Goal: Information Seeking & Learning: Learn about a topic

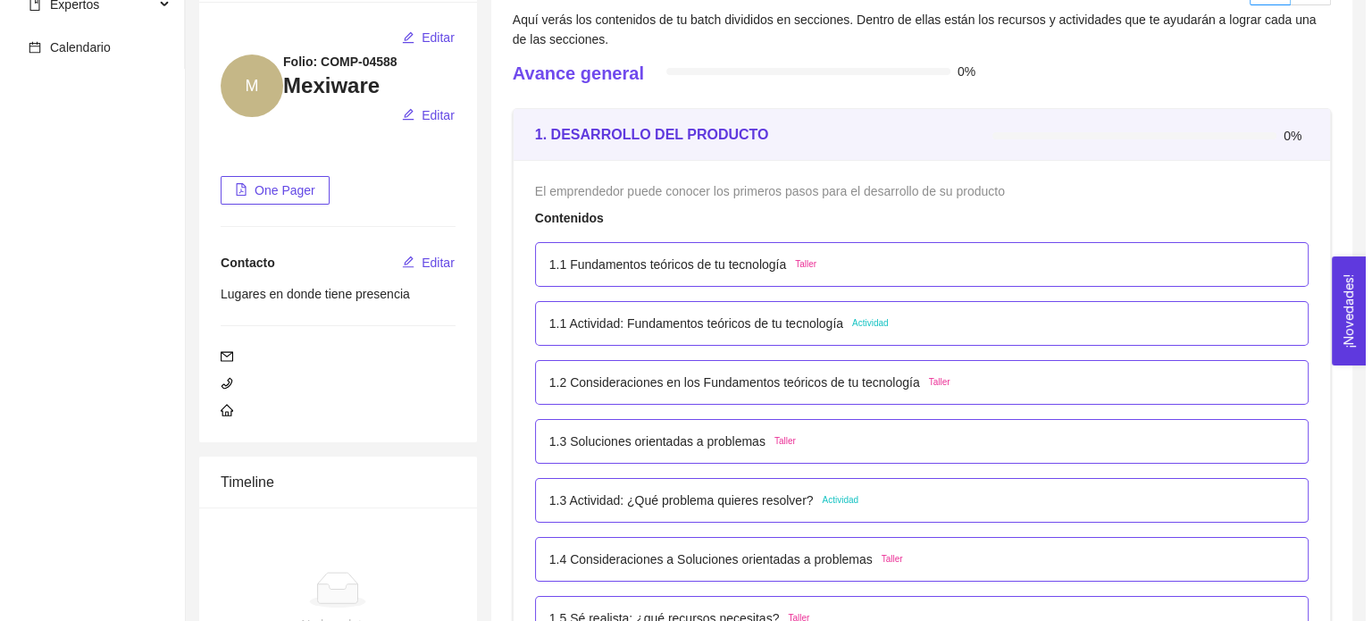
scroll to position [268, 0]
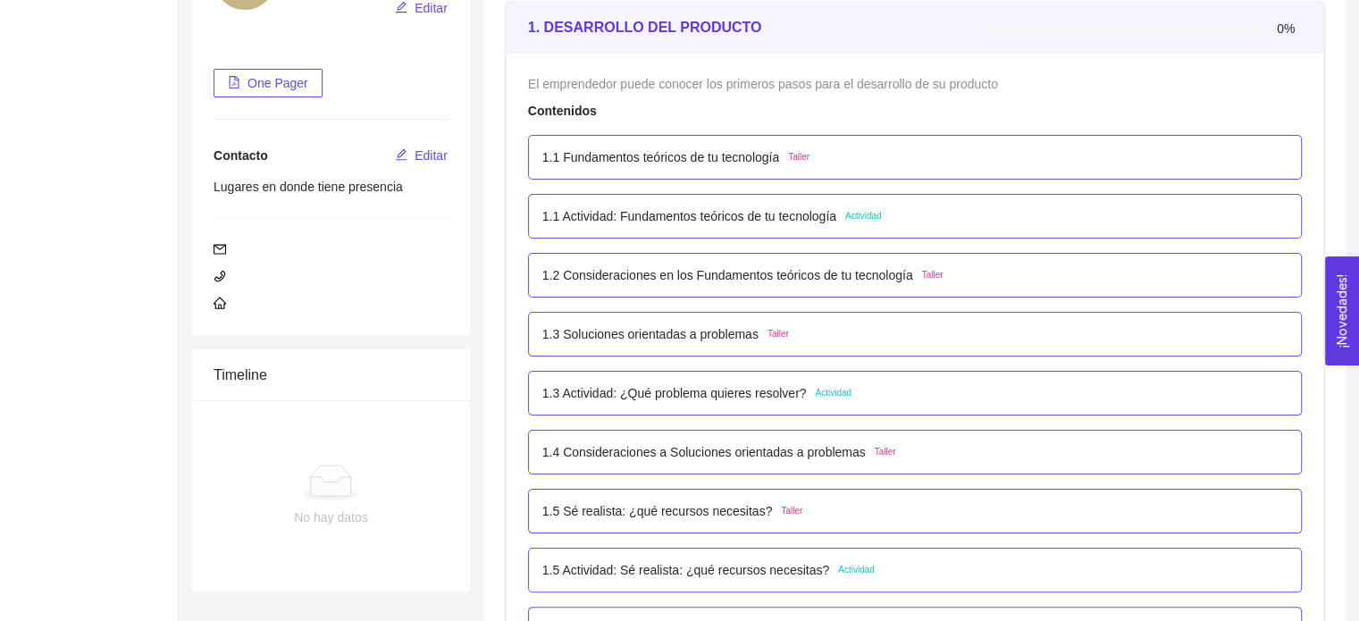
click at [702, 206] on p "1.1 Actividad: Fundamentos teóricos de tu tecnología" at bounding box center [689, 216] width 294 height 20
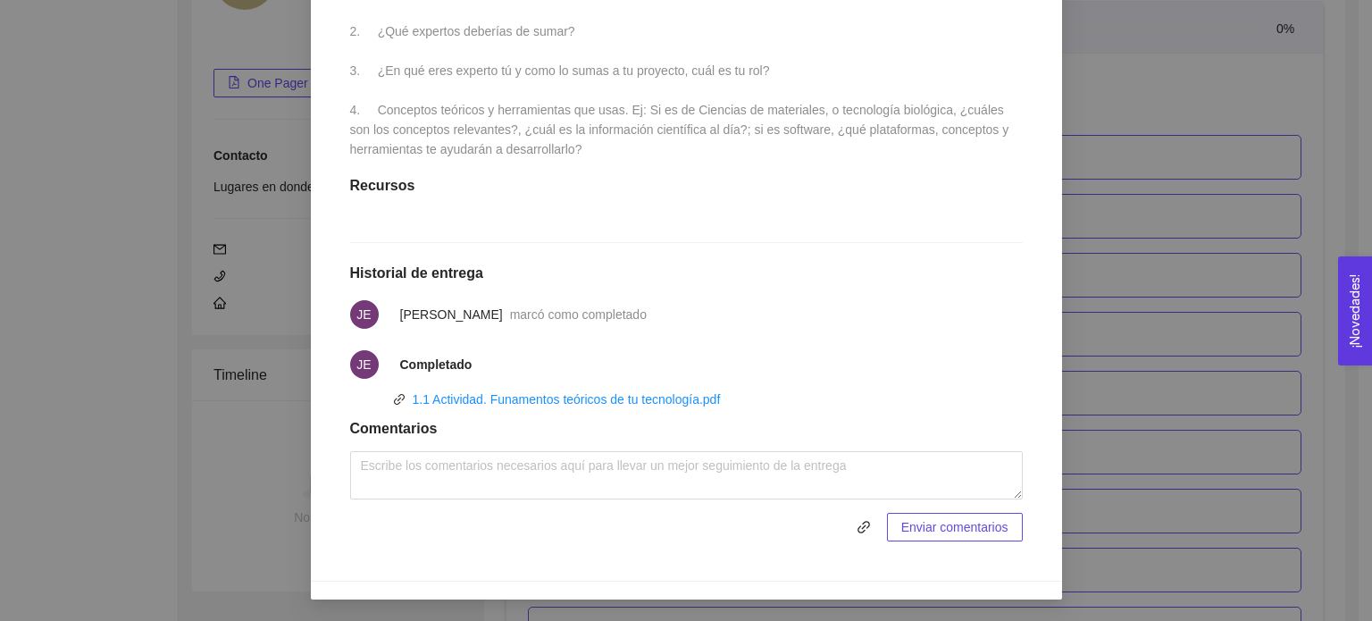
click at [1201, 182] on div "1. DESARROLLO DEL PRODUCTO El emprendedor puede conocer los primeros pasos para…" at bounding box center [686, 310] width 1372 height 621
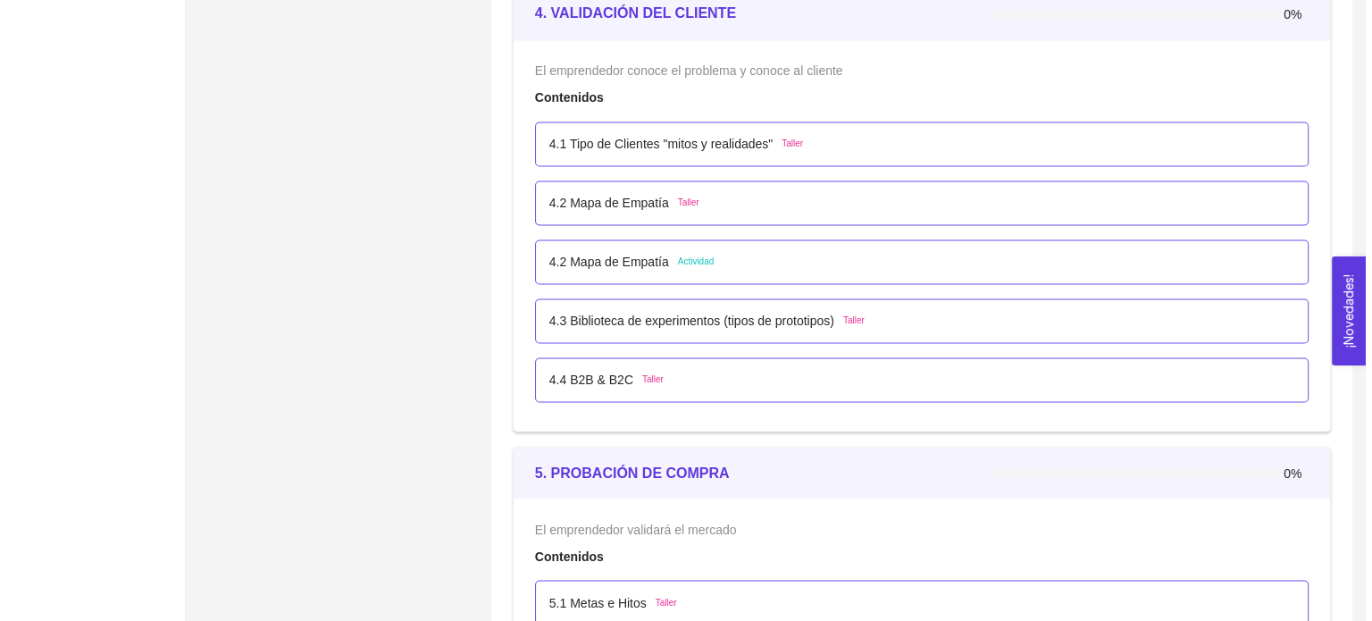
scroll to position [3038, 0]
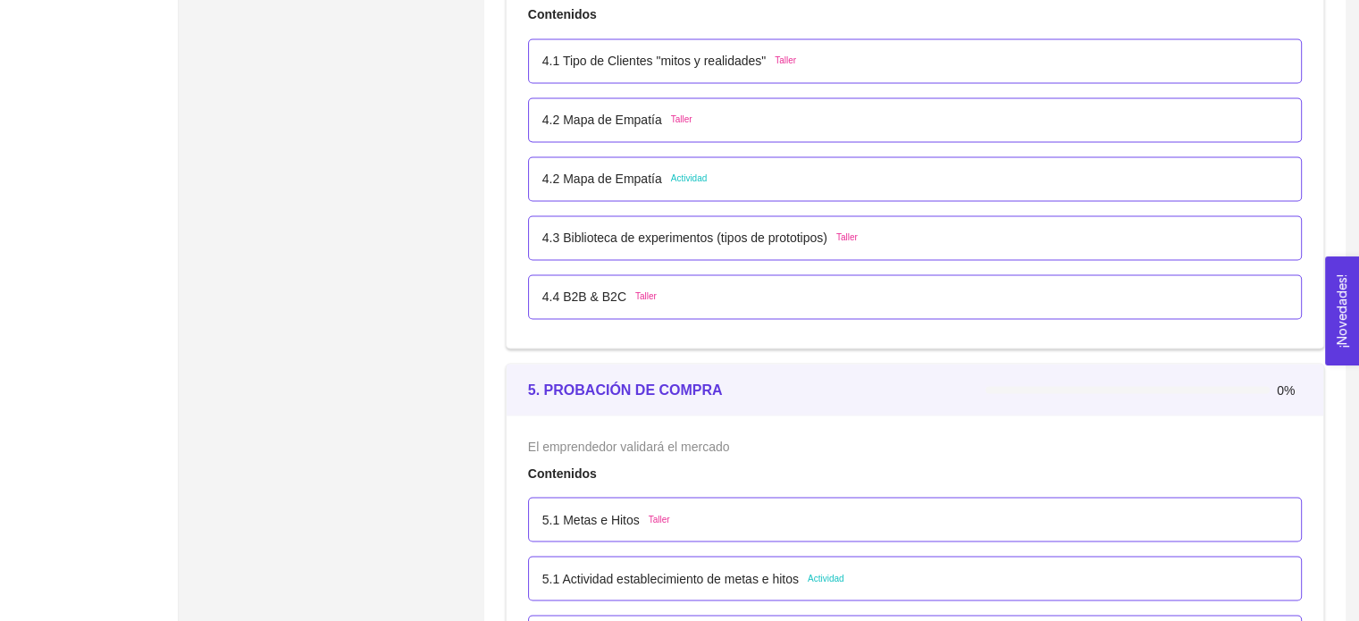
click at [725, 172] on div "4.2 Mapa de Empatía Actividad" at bounding box center [914, 179] width 745 height 20
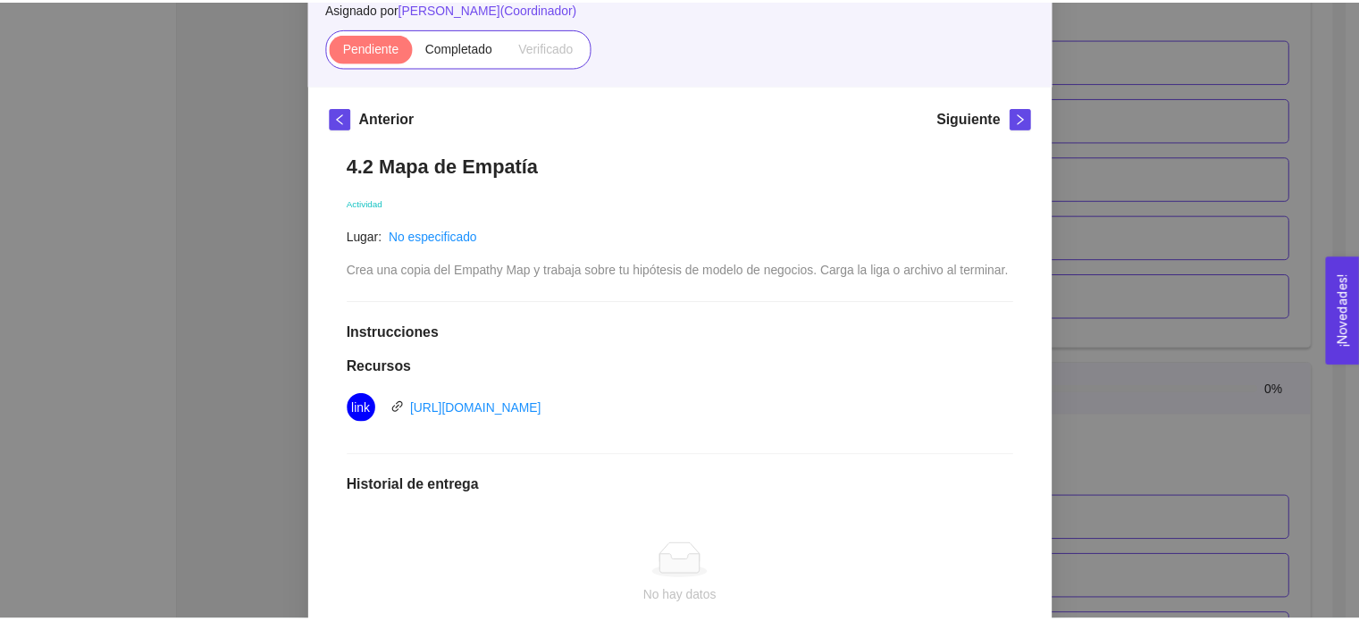
scroll to position [179, 0]
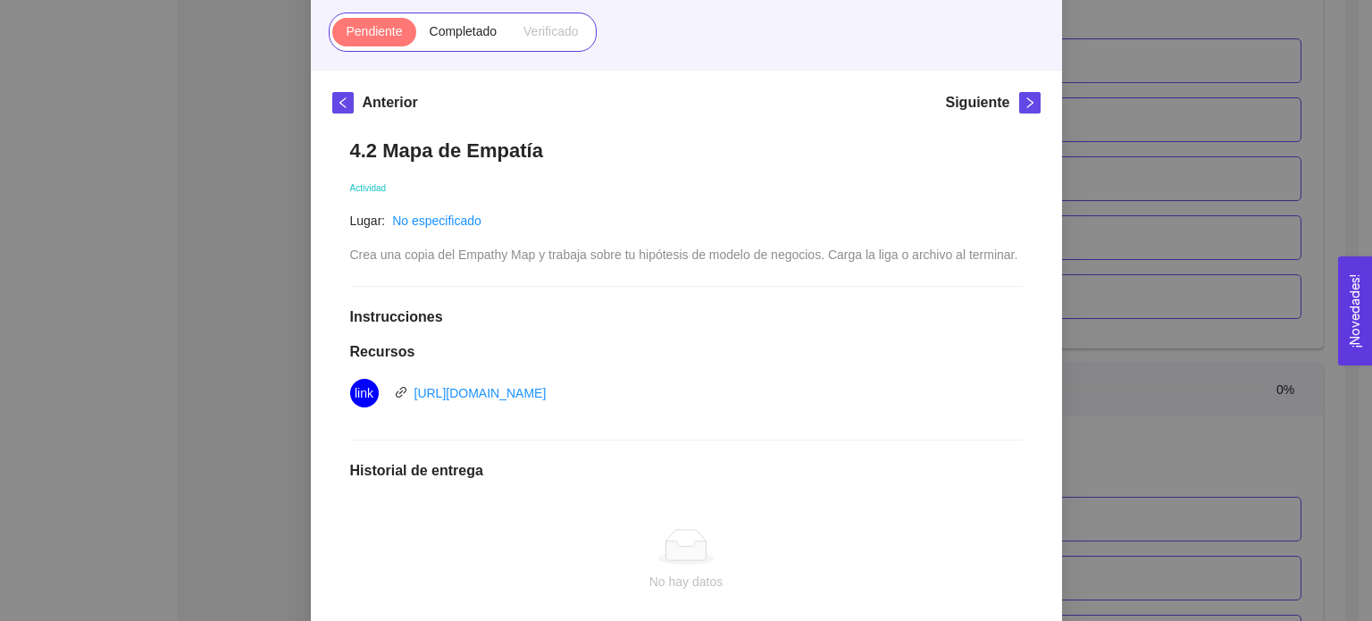
click at [1161, 246] on div "4. VALIDACIÓN DEL CLIENTE El emprendedor conoce el problema y conoce al cliente…" at bounding box center [686, 310] width 1372 height 621
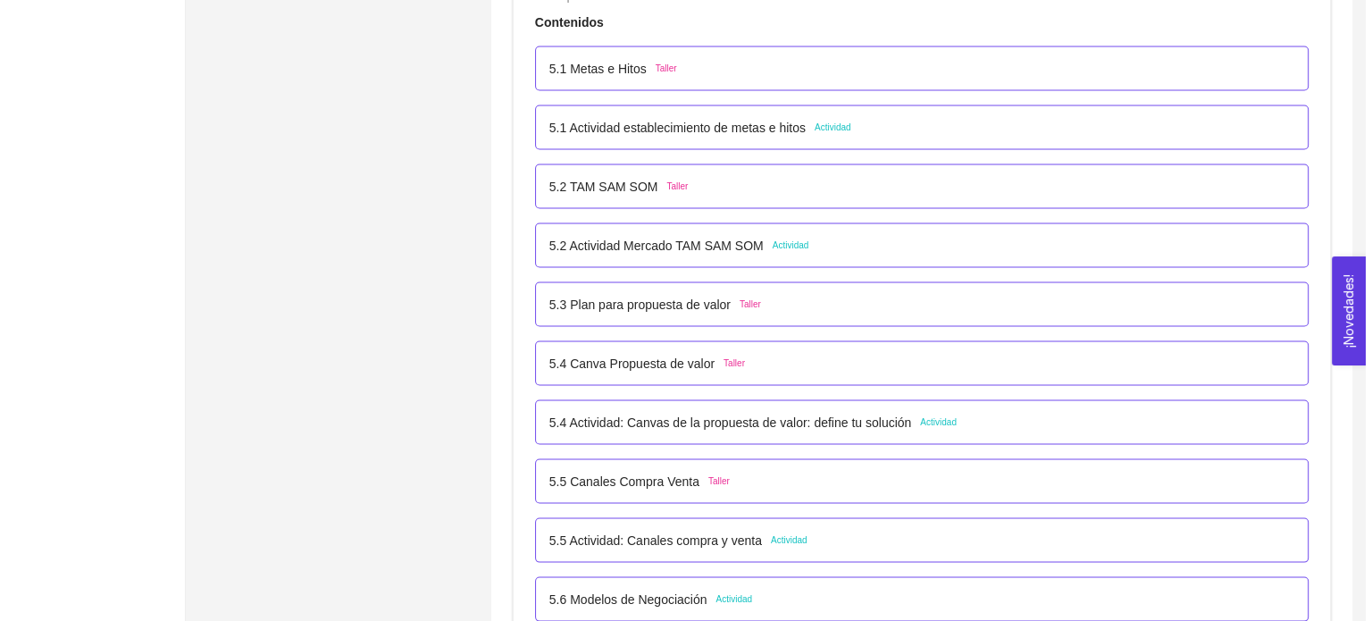
scroll to position [3484, 0]
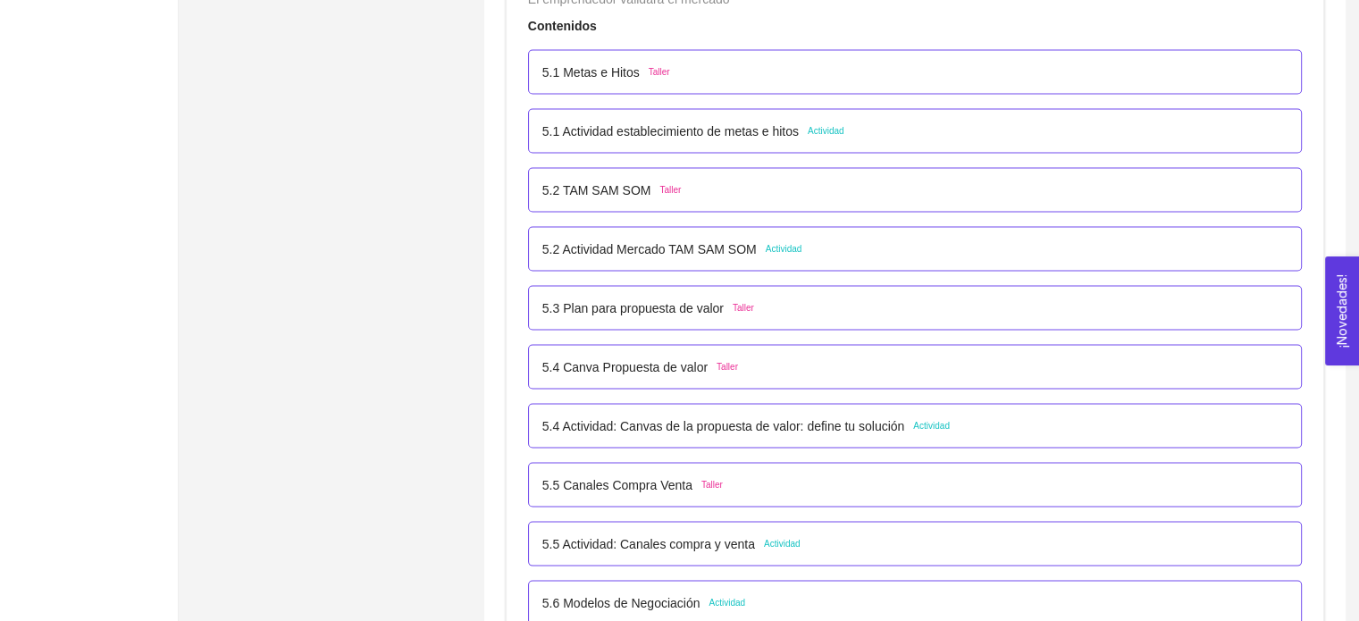
click at [747, 429] on p "5.4 Actividad: Canvas de la propuesta de valor: define tu solución" at bounding box center [723, 426] width 362 height 20
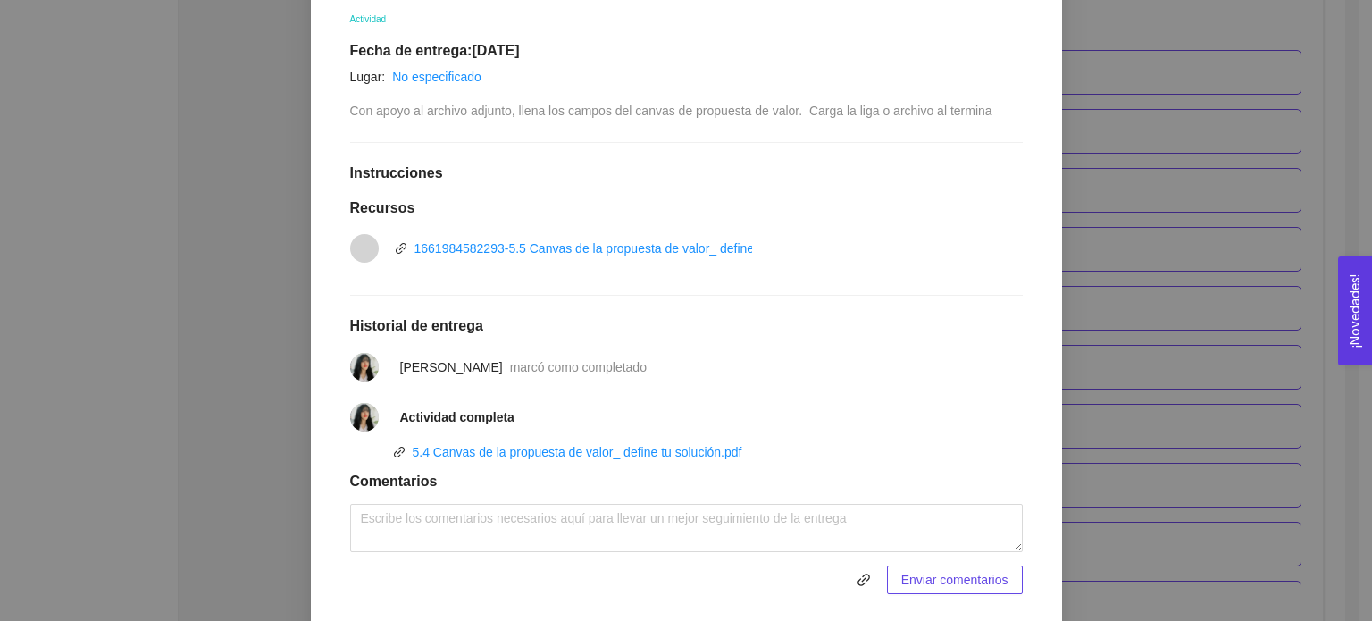
scroll to position [357, 0]
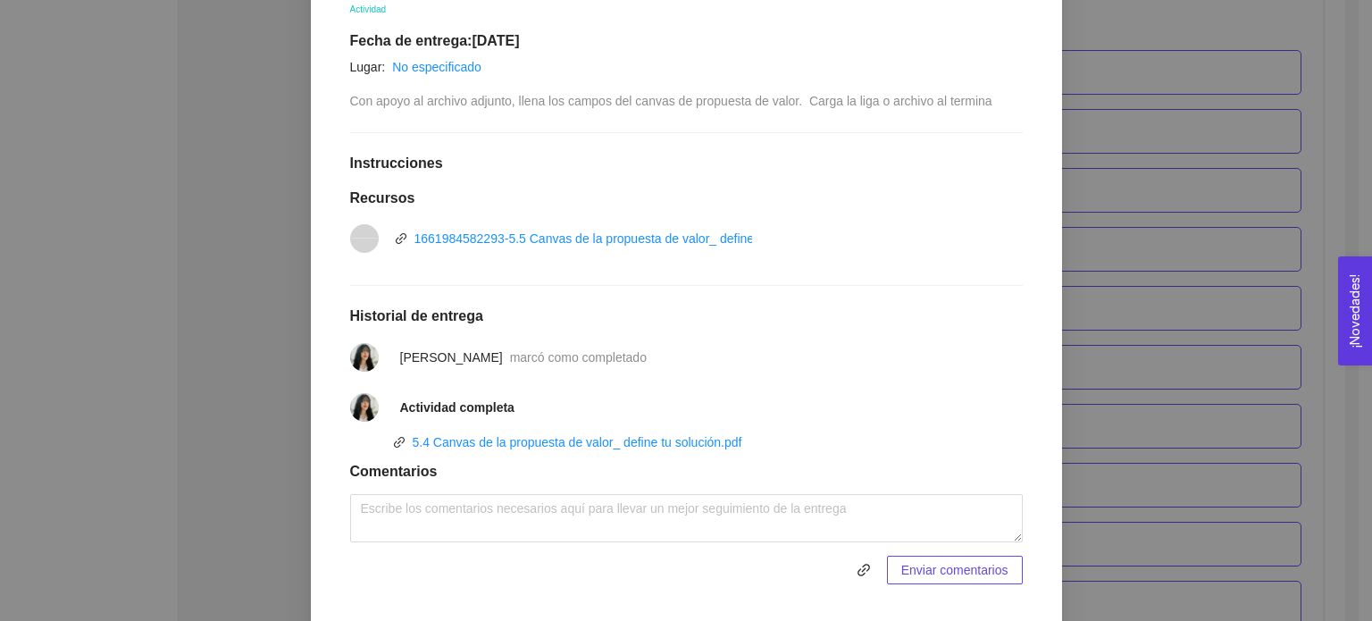
click at [243, 313] on div "5. PROBACIÓN DE COMPRA El emprendedor validará el mercado Asignado por Ana Sofi…" at bounding box center [686, 310] width 1372 height 621
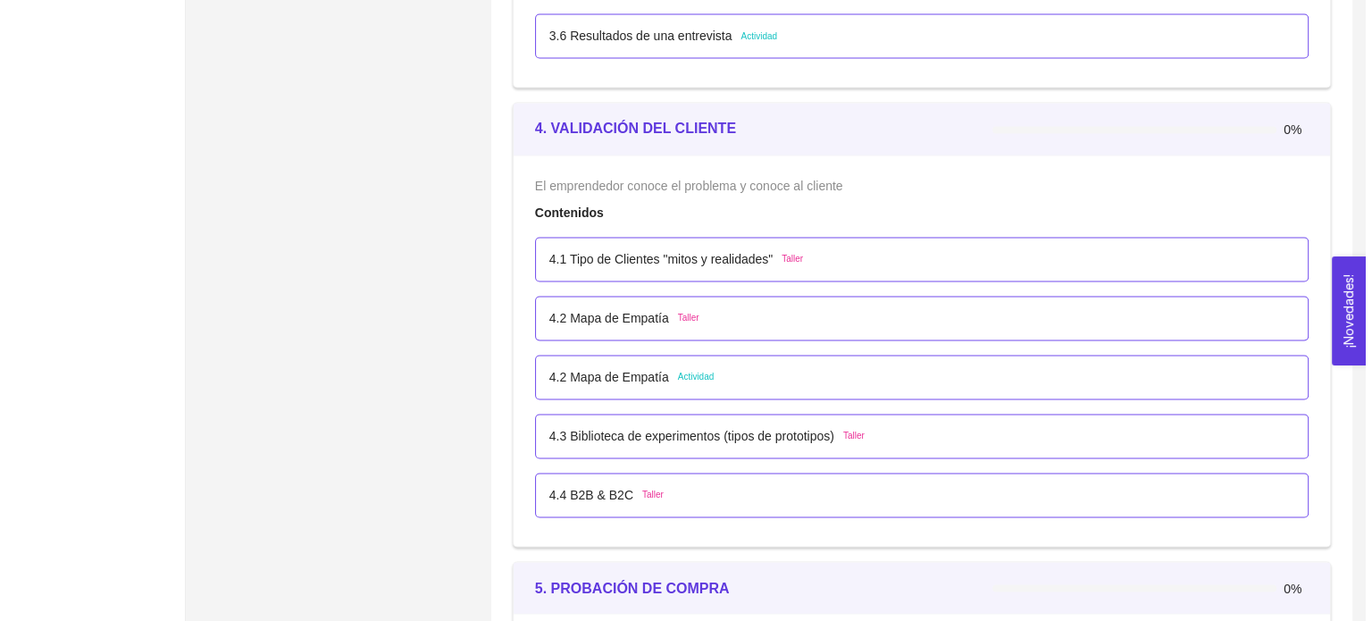
scroll to position [2948, 0]
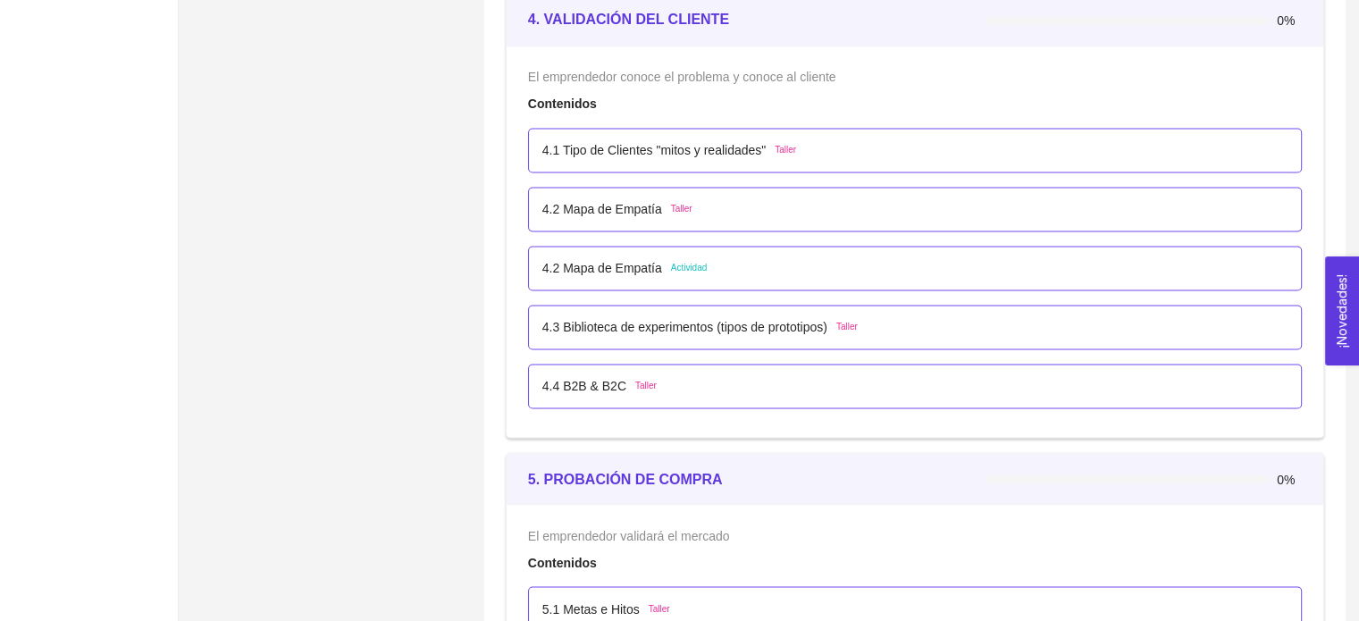
click at [700, 272] on span "Actividad" at bounding box center [689, 268] width 37 height 14
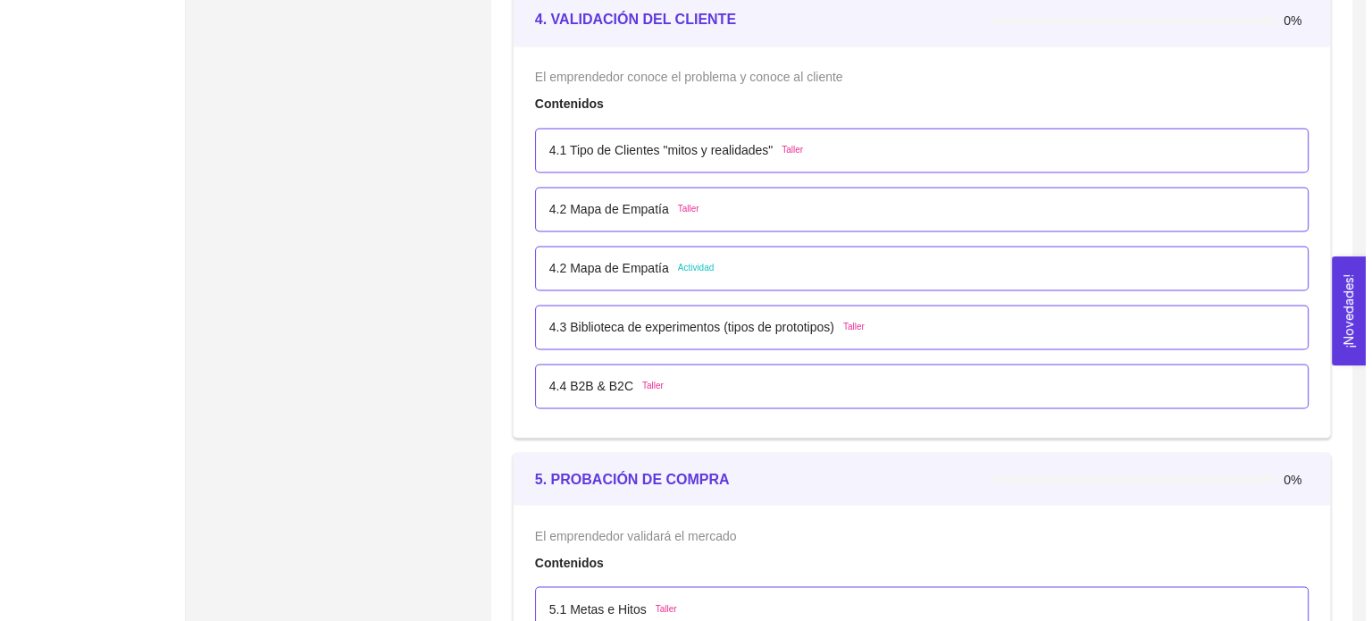
scroll to position [0, 0]
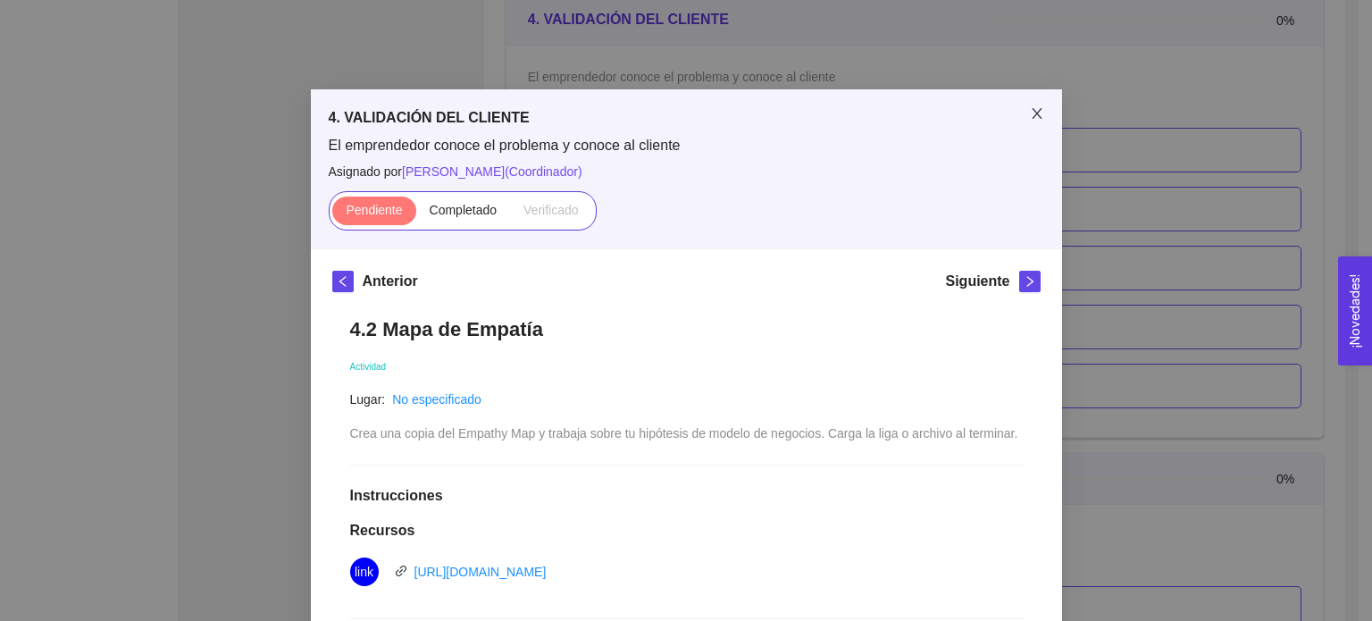
click at [1032, 107] on icon "close" at bounding box center [1037, 113] width 14 height 14
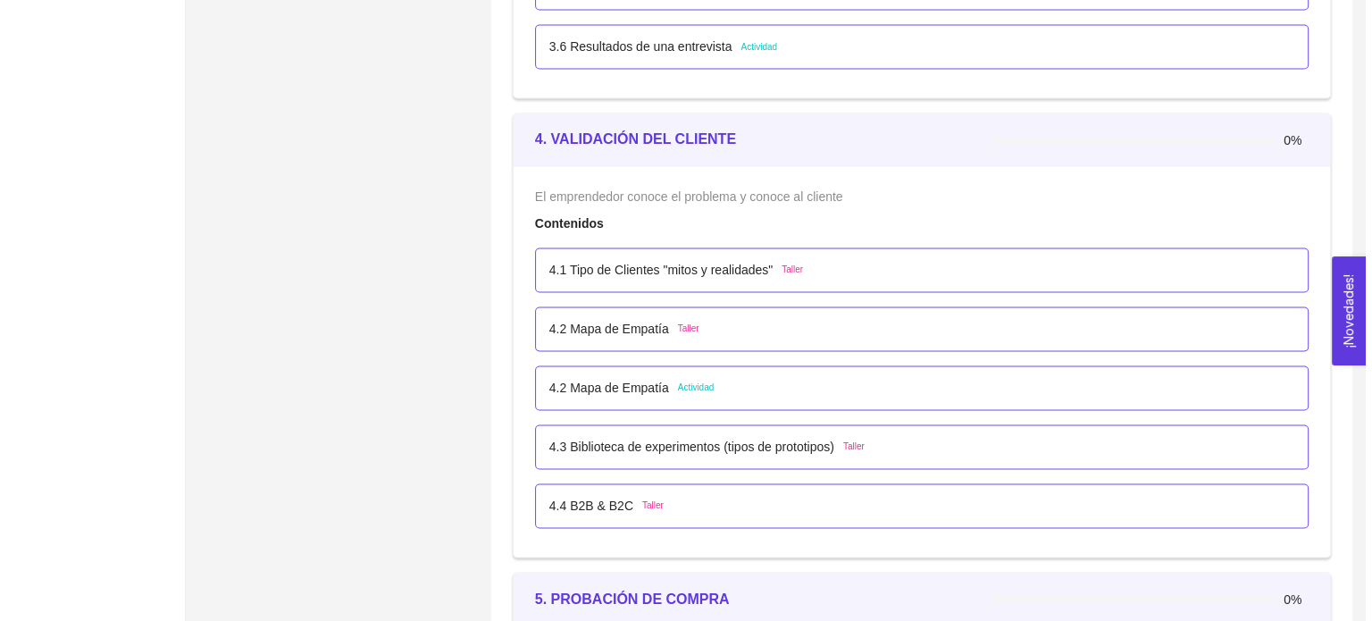
scroll to position [2948, 0]
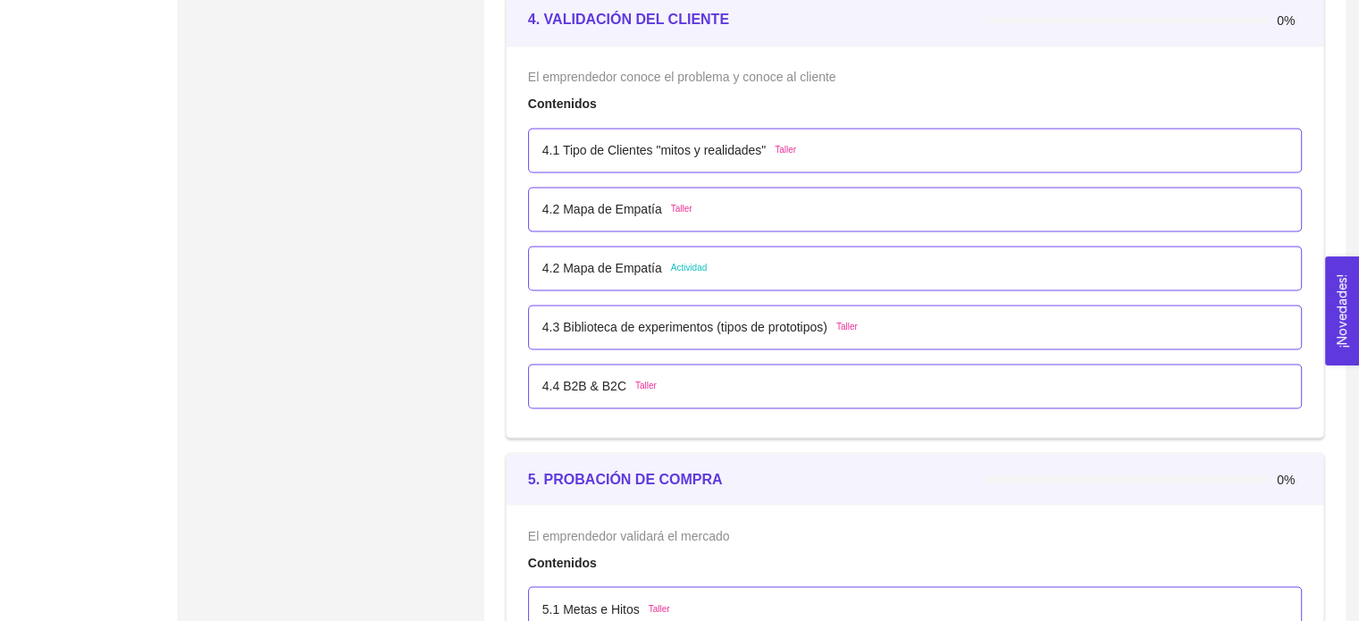
click at [633, 267] on p "4.2 Mapa de Empatía" at bounding box center [602, 268] width 120 height 20
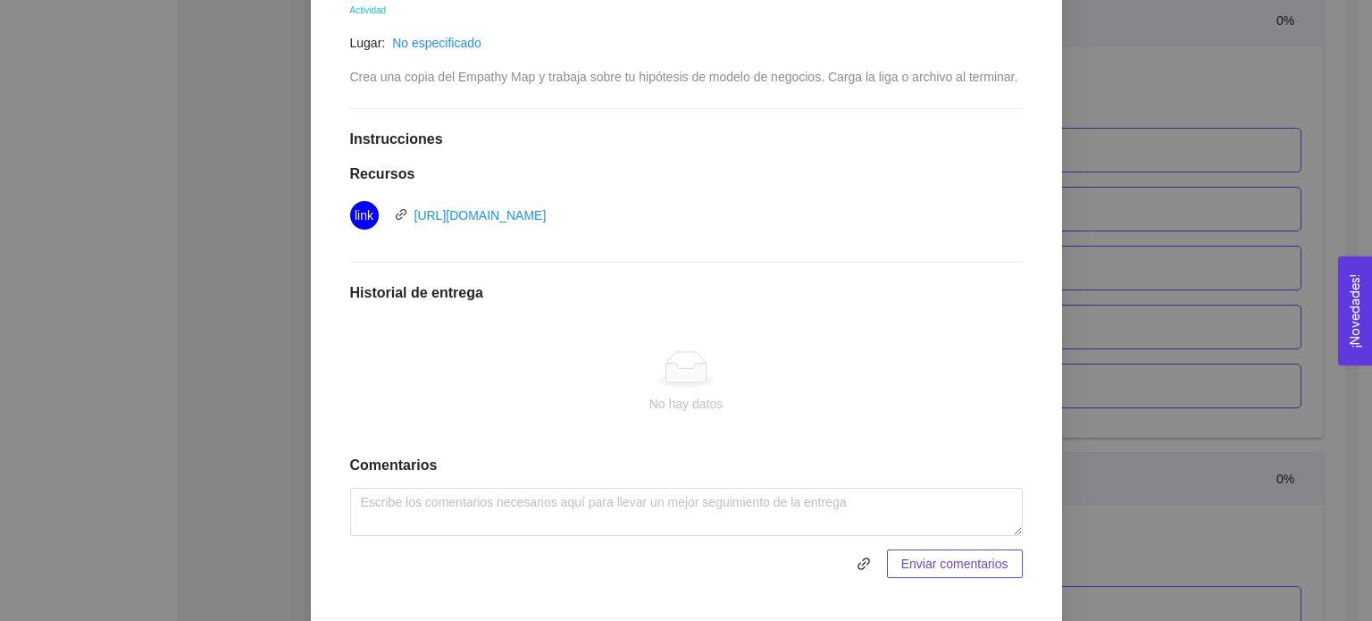
scroll to position [357, 0]
click at [547, 215] on link "[URL][DOMAIN_NAME]" at bounding box center [481, 214] width 132 height 14
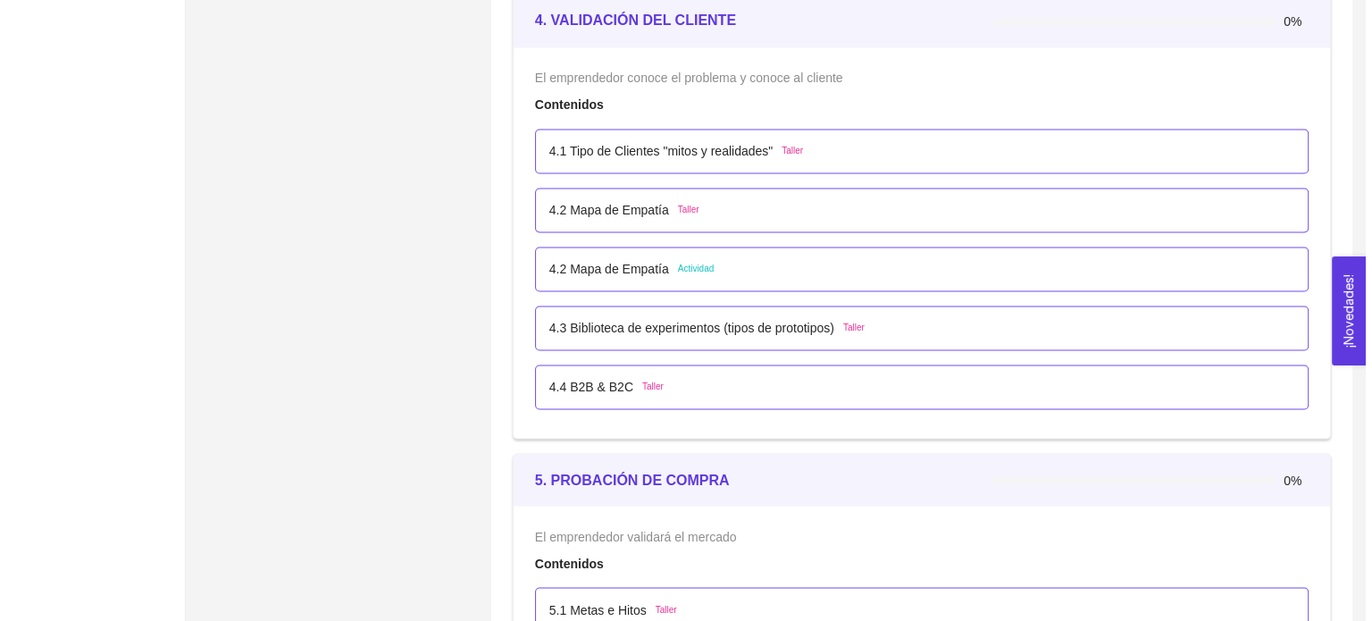
scroll to position [2948, 0]
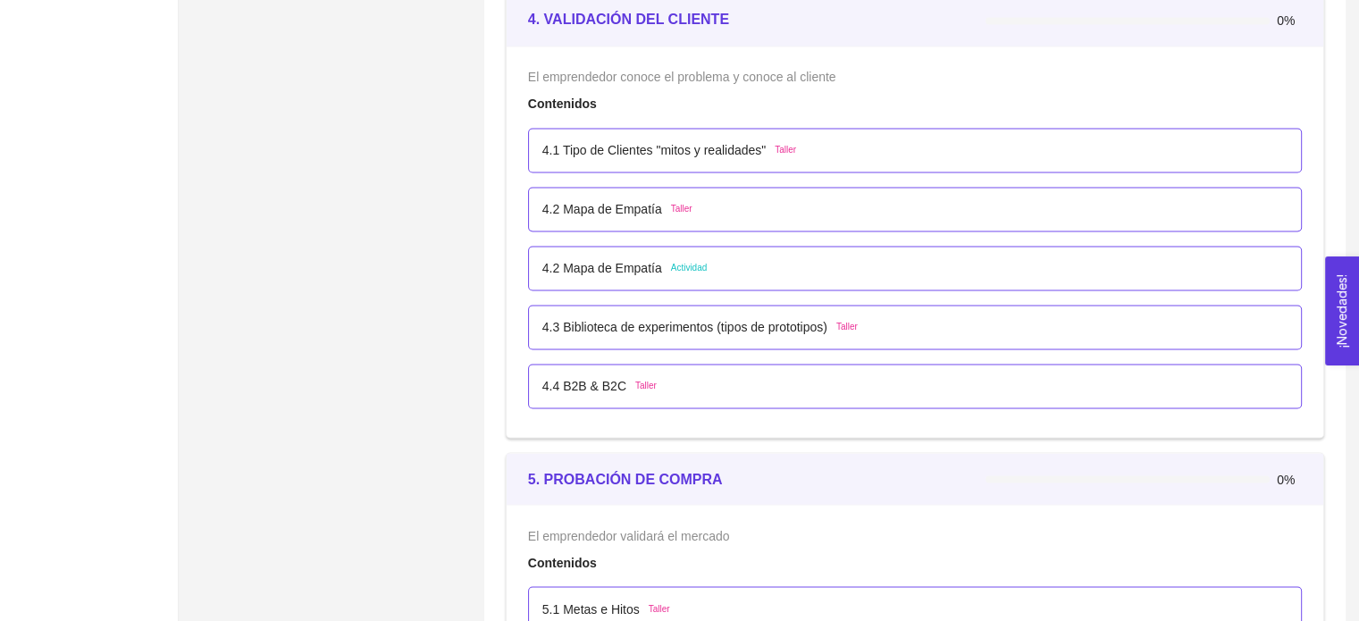
click at [713, 267] on div "4.2 Mapa de Empatía Actividad" at bounding box center [914, 268] width 745 height 20
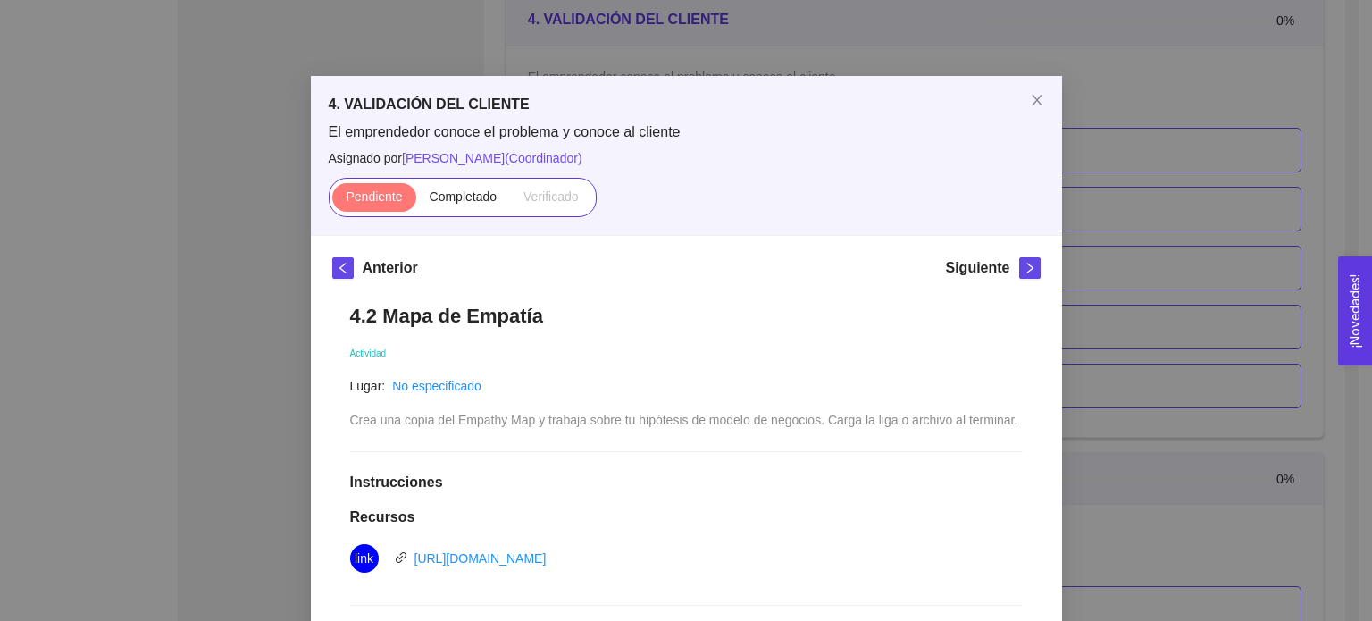
scroll to position [0, 0]
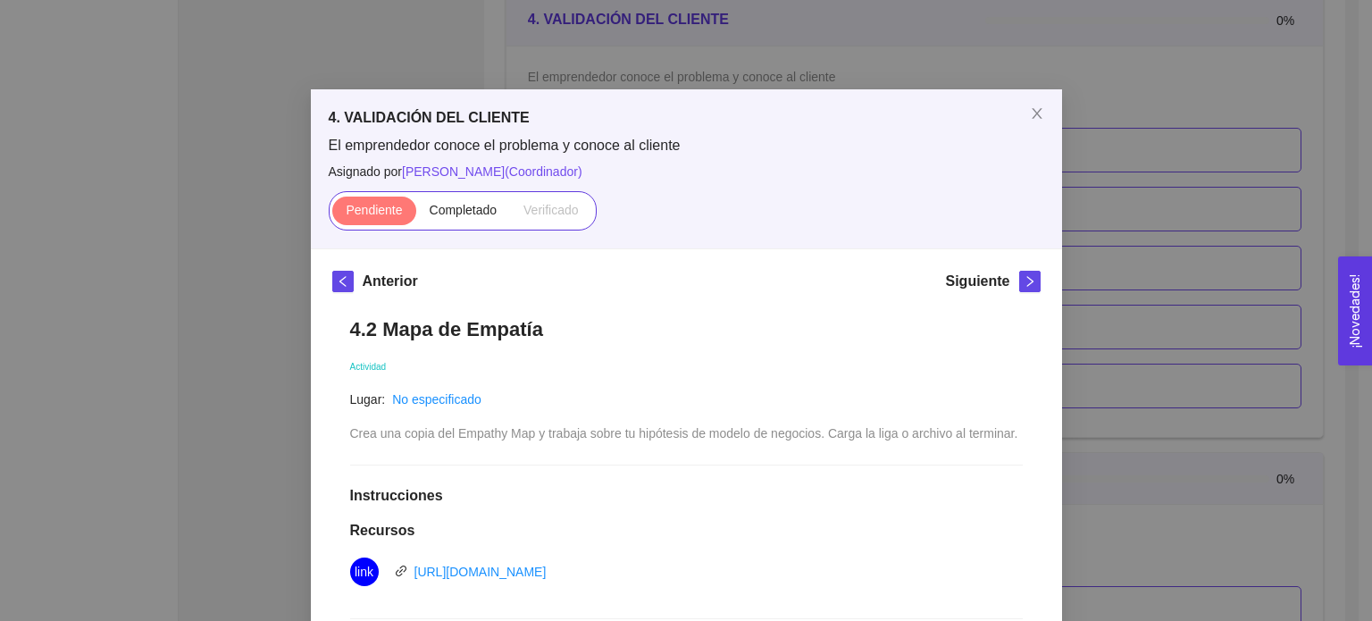
click at [1232, 180] on div "4. VALIDACIÓN DEL CLIENTE El emprendedor conoce el problema y conoce al cliente…" at bounding box center [686, 310] width 1372 height 621
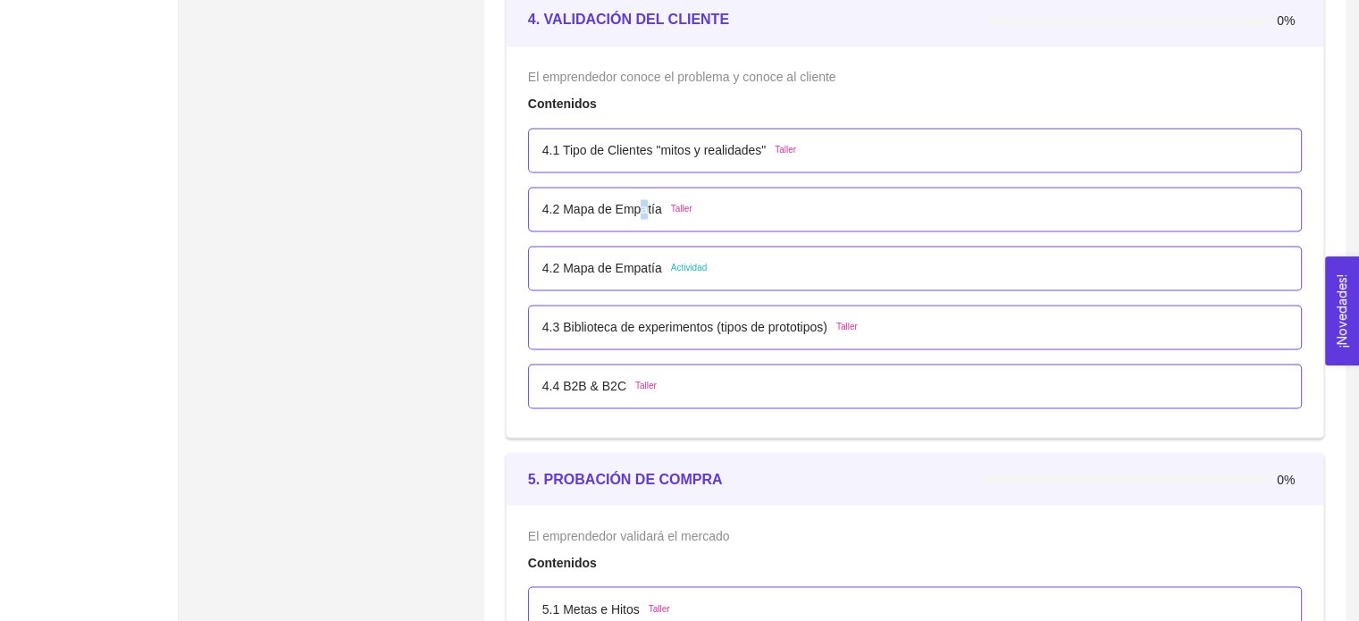
click at [640, 207] on p "4.2 Mapa de Empatía" at bounding box center [602, 209] width 120 height 20
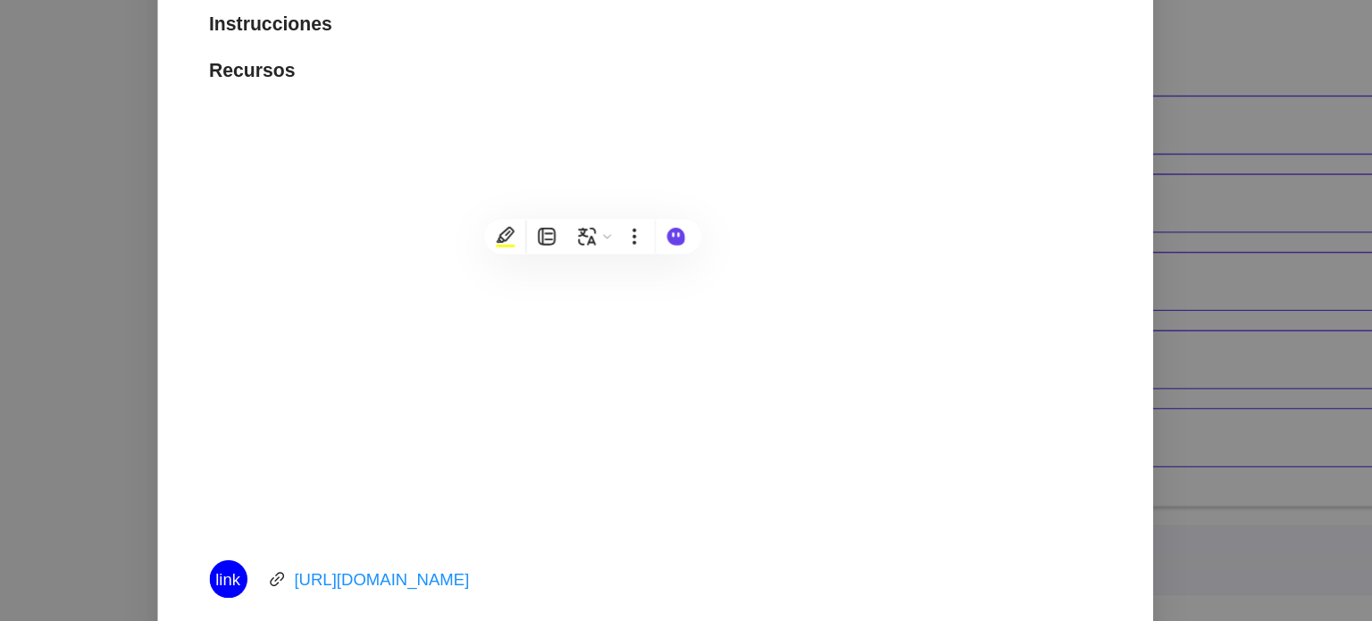
scroll to position [2948, 0]
